Goal: Check status: Check status

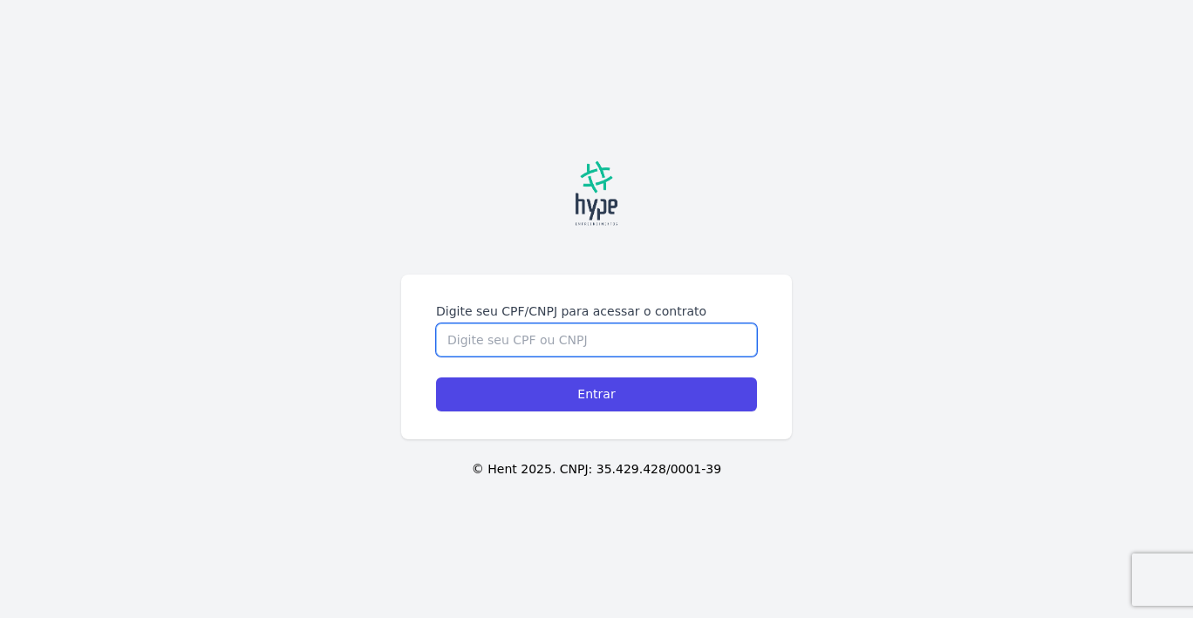
click at [569, 341] on input "Digite seu CPF/CNPJ para acessar o contrato" at bounding box center [596, 340] width 321 height 33
type input "01837363200"
click at [436, 378] on input "Entrar" at bounding box center [596, 395] width 321 height 34
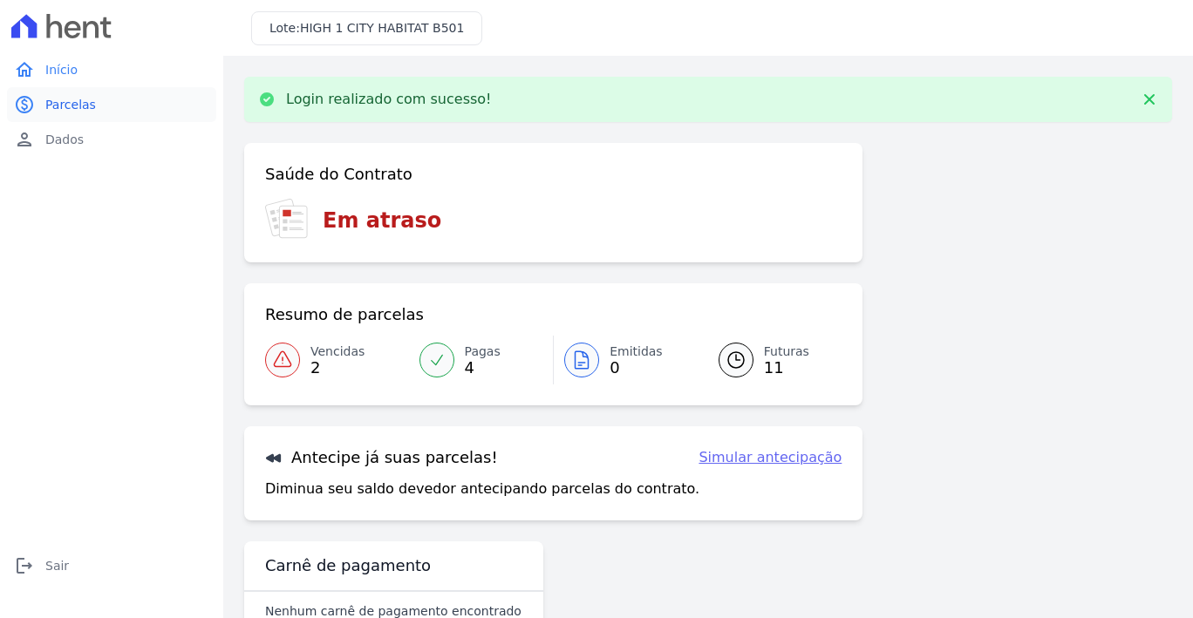
click at [126, 111] on link "paid Parcelas" at bounding box center [111, 104] width 209 height 35
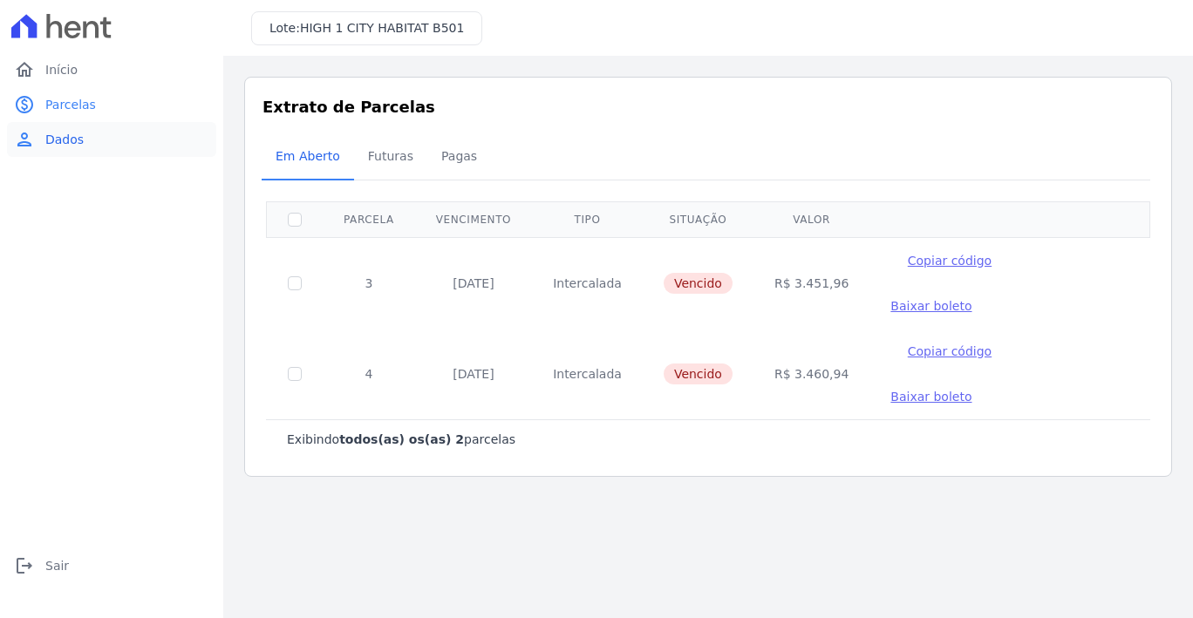
click at [92, 144] on link "person Dados" at bounding box center [111, 139] width 209 height 35
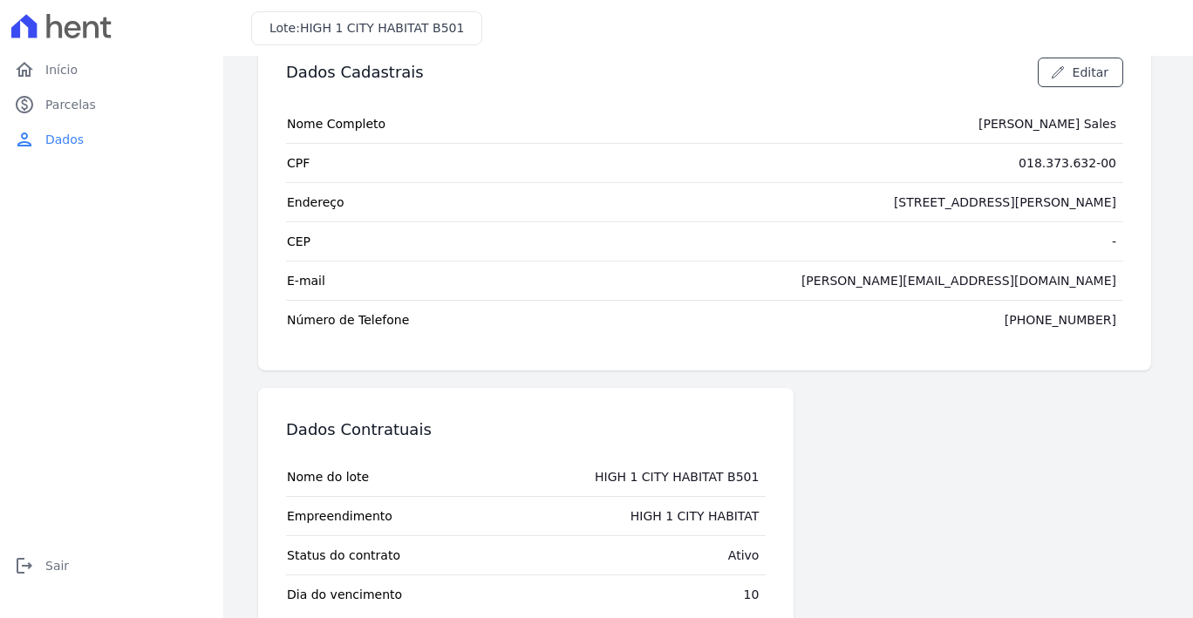
scroll to position [99, 0]
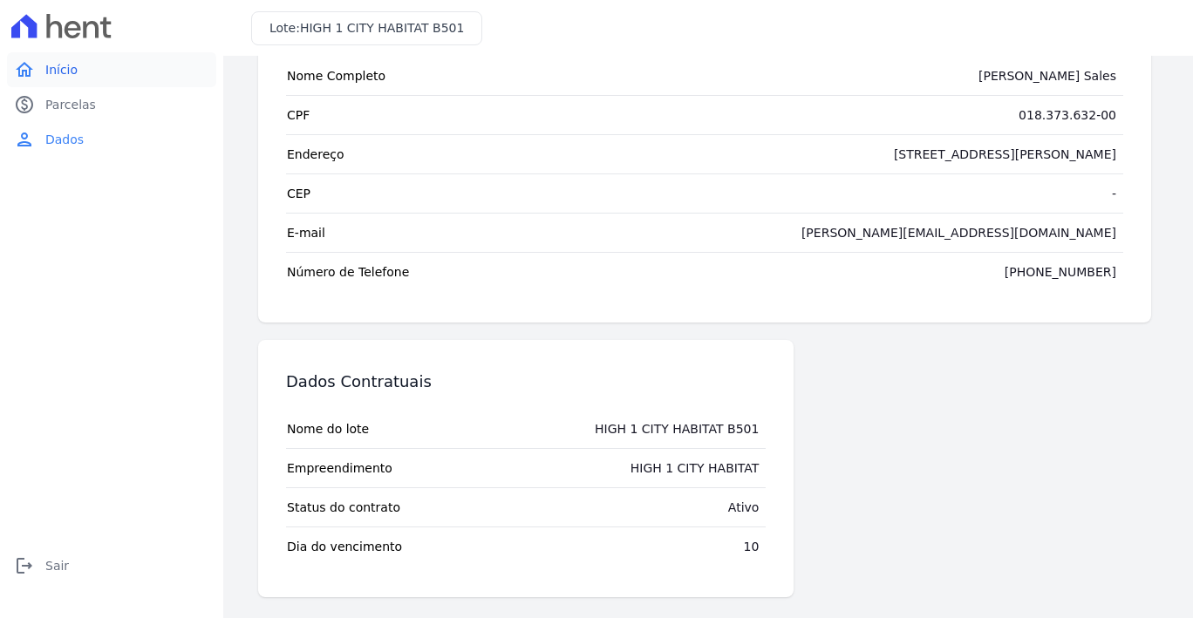
click at [91, 65] on link "home Início" at bounding box center [111, 69] width 209 height 35
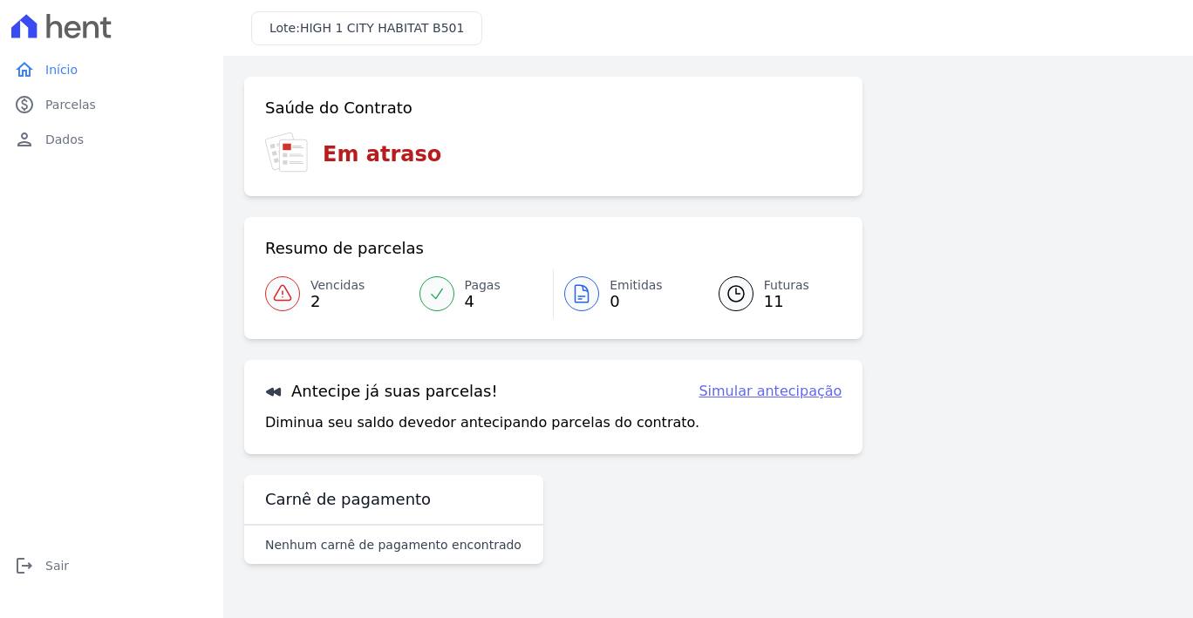
click at [757, 386] on link "Simular antecipação" at bounding box center [770, 391] width 143 height 21
